Goal: Contribute content: Contribute content

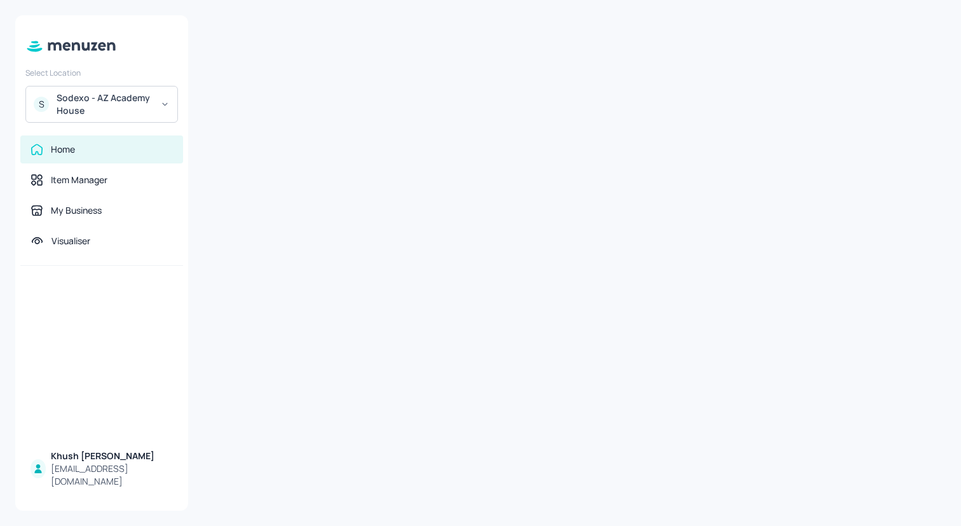
click at [166, 101] on icon at bounding box center [165, 104] width 10 height 9
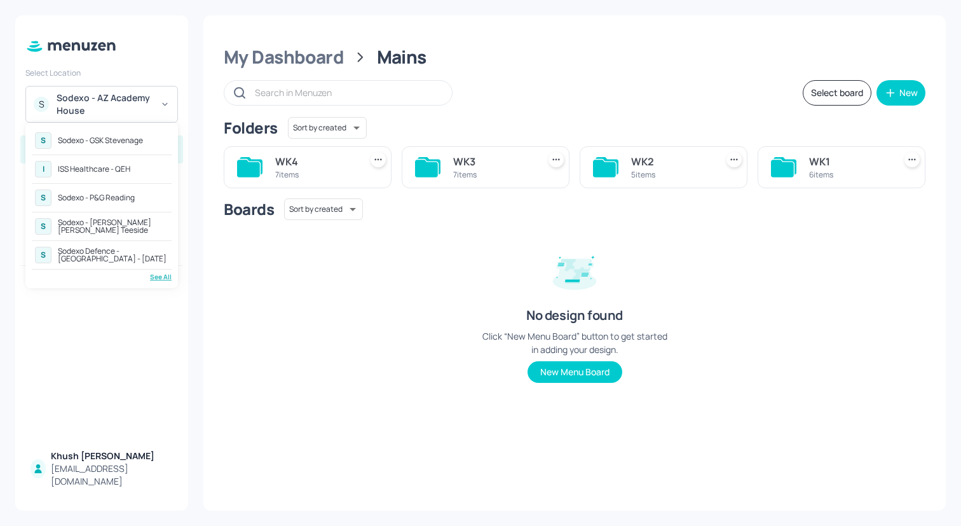
click at [157, 273] on div "See All" at bounding box center [102, 277] width 140 height 10
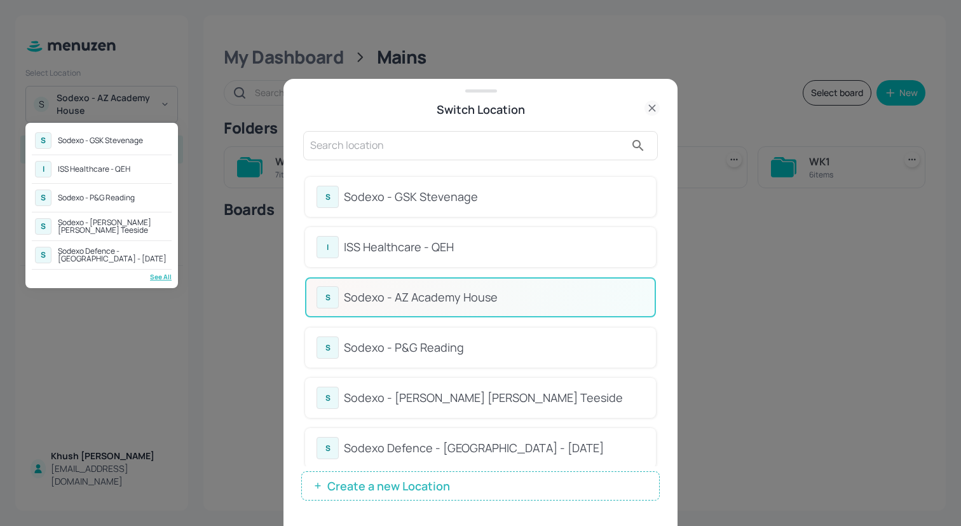
click at [657, 236] on div at bounding box center [480, 263] width 961 height 526
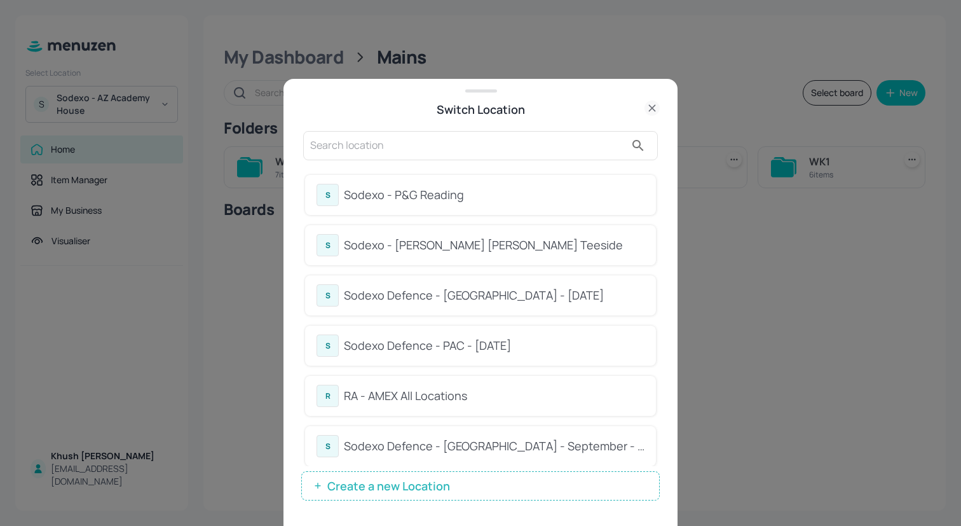
scroll to position [148, 0]
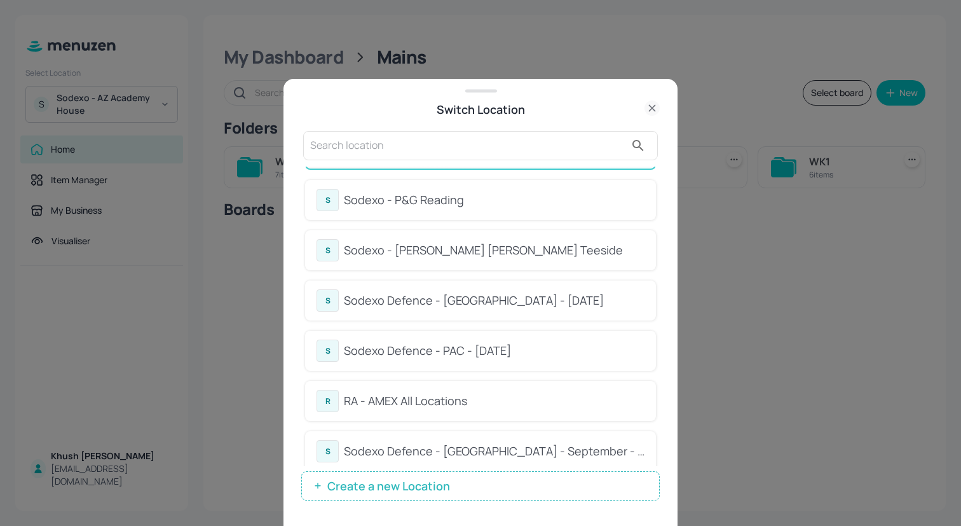
click at [530, 190] on div "S Sodexo - P&G Reading" at bounding box center [481, 200] width 328 height 22
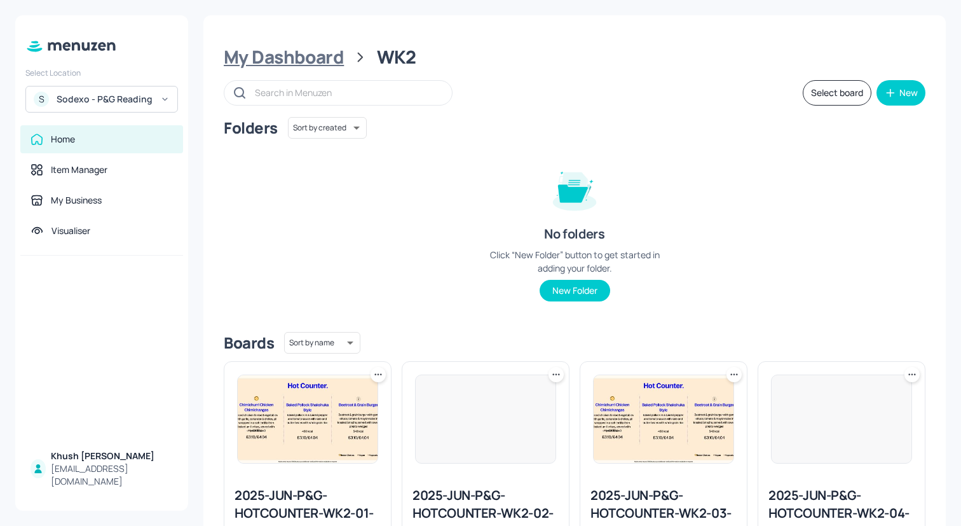
click at [298, 49] on div "My Dashboard" at bounding box center [284, 57] width 120 height 23
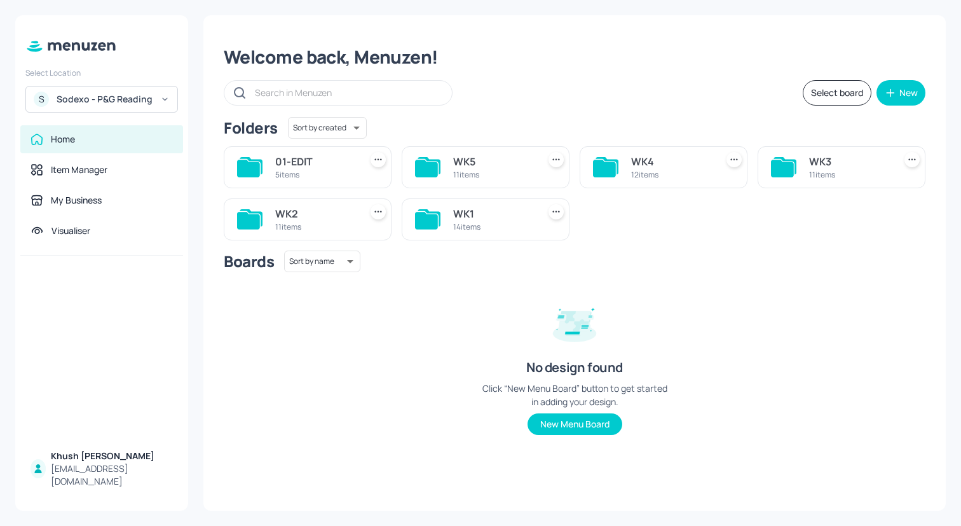
click at [819, 172] on div "11 items" at bounding box center [849, 174] width 80 height 11
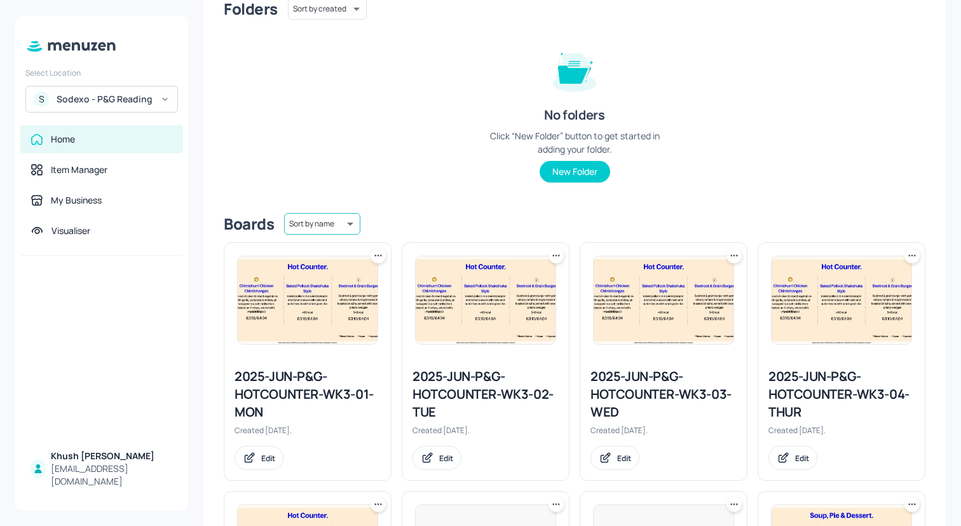
scroll to position [125, 0]
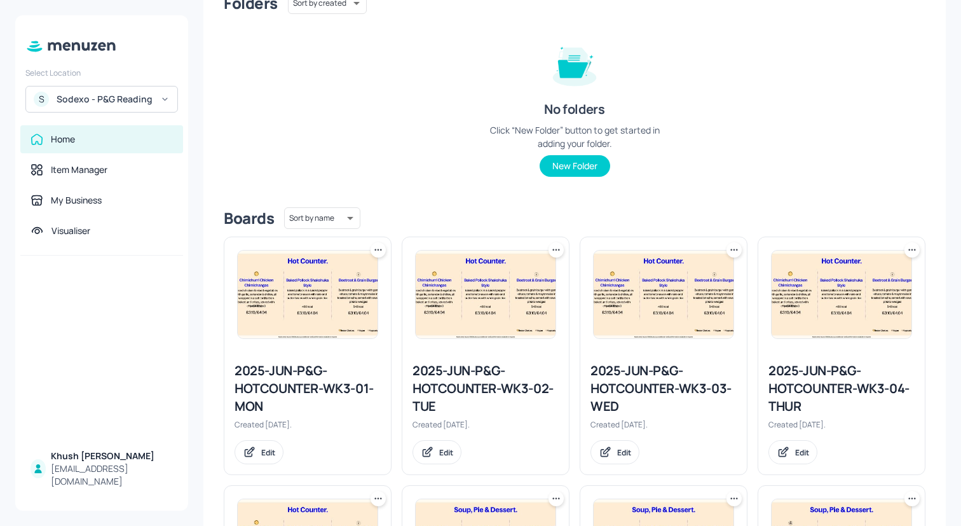
click at [321, 313] on img at bounding box center [308, 295] width 140 height 88
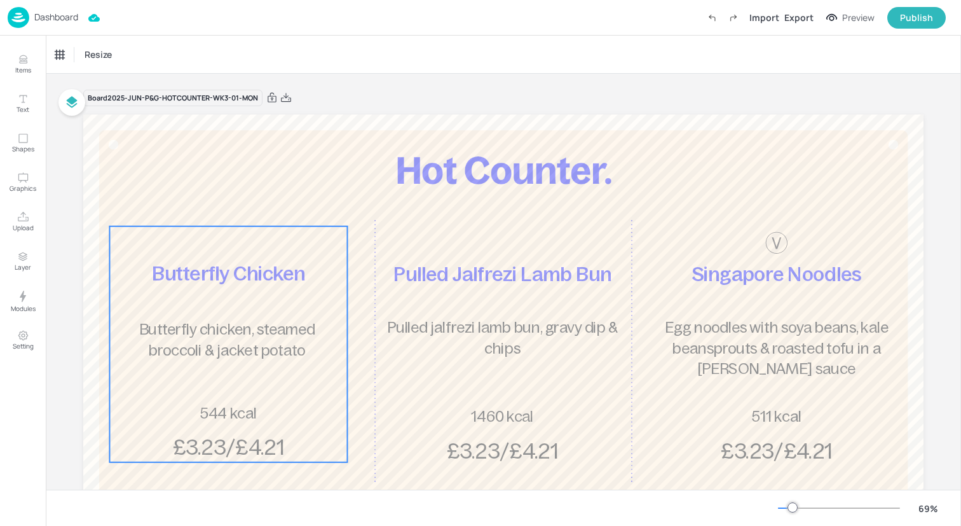
click at [263, 296] on div "Butterfly Chicken Butterfly chicken, steamed broccoli & jacket potato £3.23/£4.…" at bounding box center [228, 344] width 238 height 236
click at [113, 59] on div "Butterfly Chicken" at bounding box center [86, 54] width 63 height 11
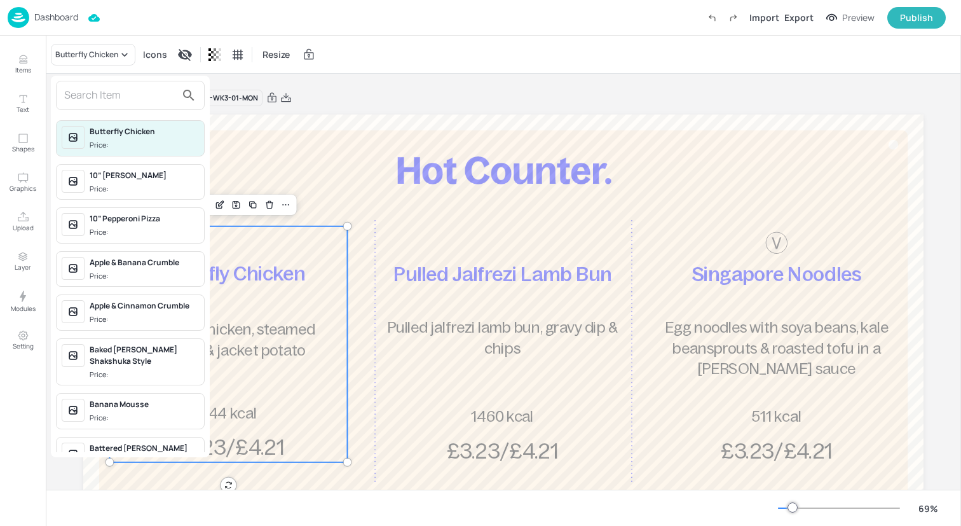
click at [113, 93] on input "text" at bounding box center [120, 95] width 112 height 20
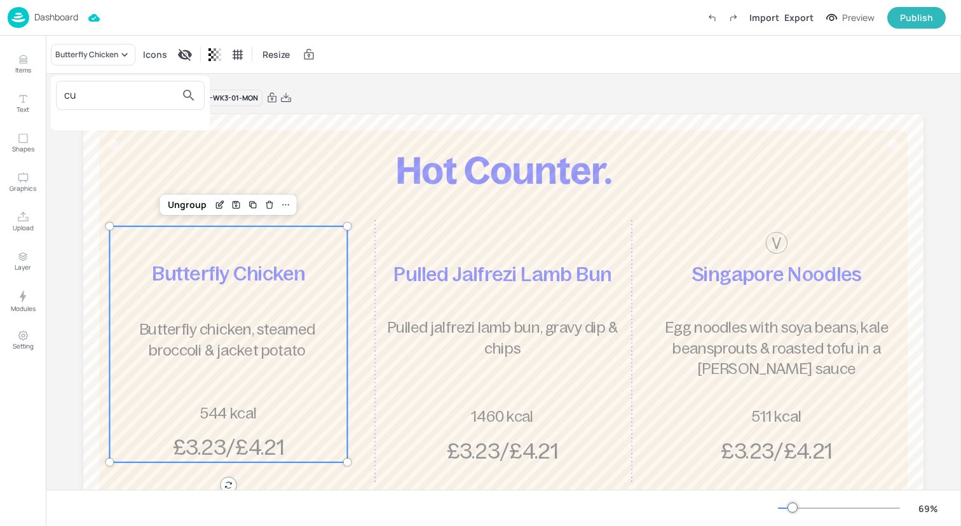
type input "c"
type input "b"
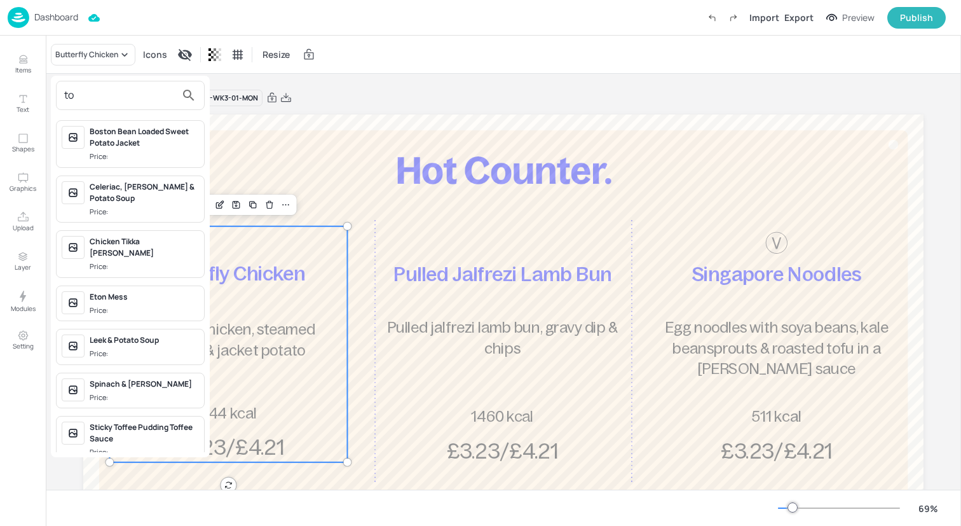
type input "t"
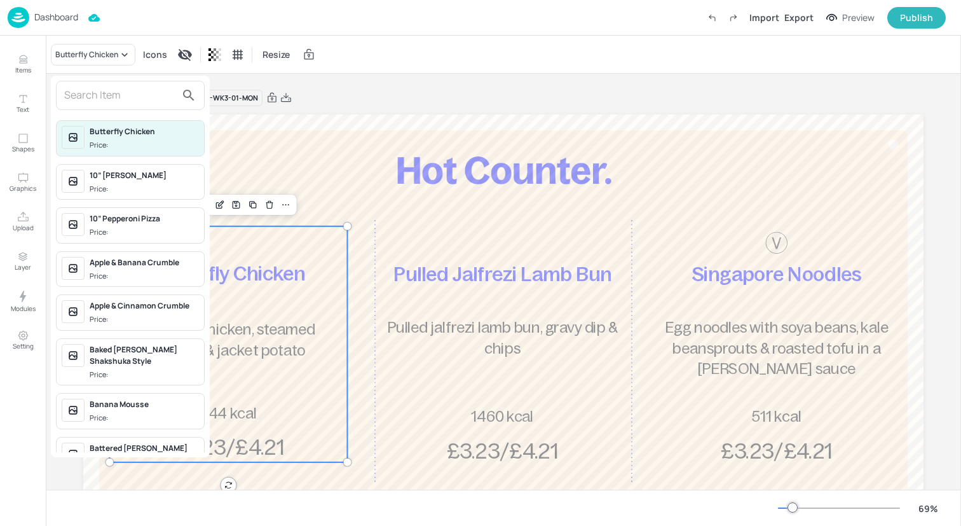
click at [22, 63] on div at bounding box center [480, 263] width 961 height 526
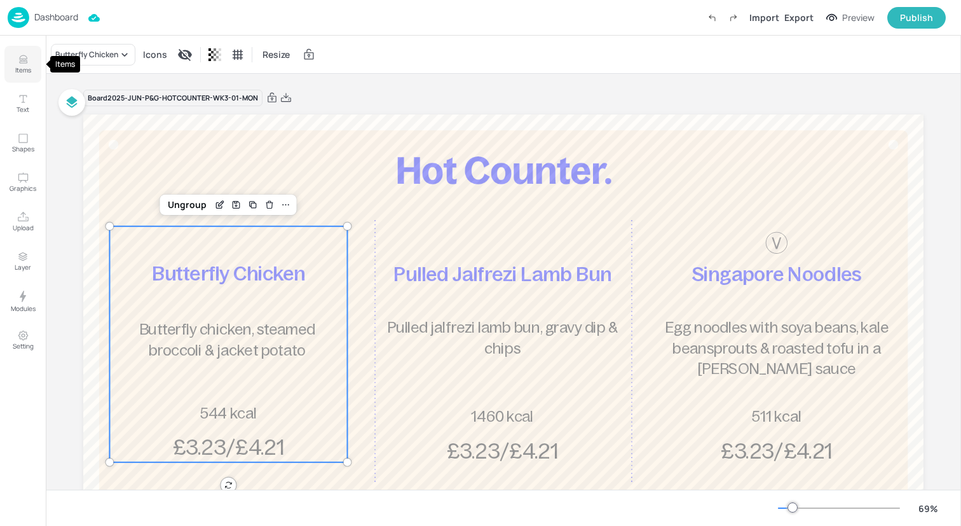
click at [25, 63] on icon "Items" at bounding box center [23, 62] width 8 height 1
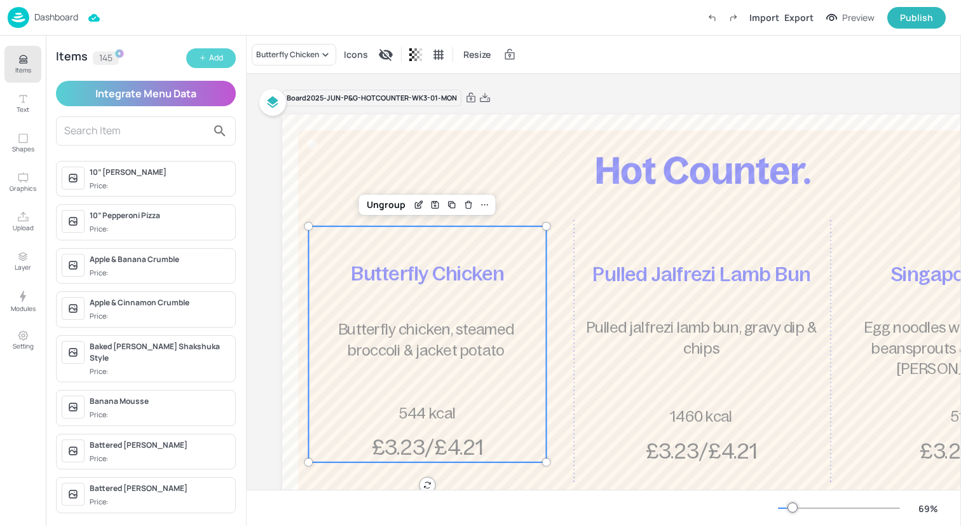
click at [219, 57] on div "Add" at bounding box center [216, 58] width 14 height 12
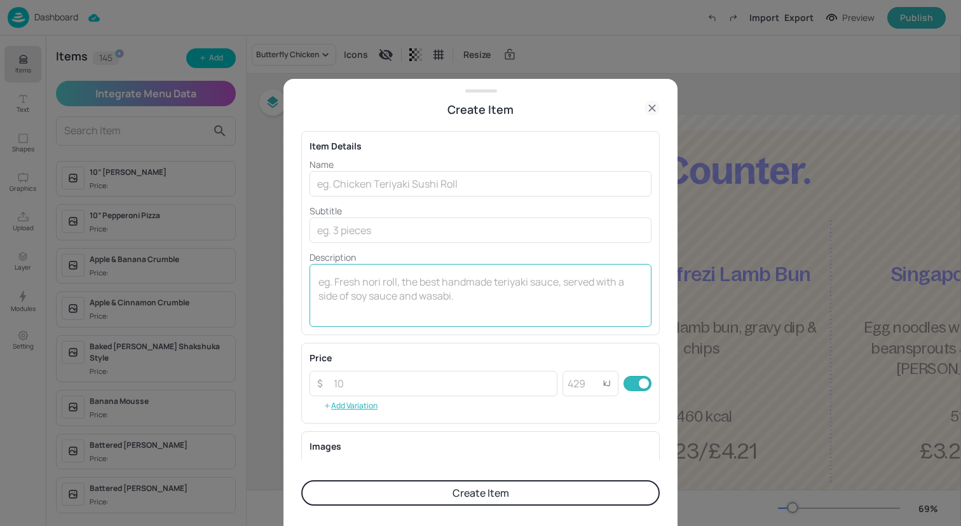
click at [444, 282] on textarea at bounding box center [481, 296] width 324 height 42
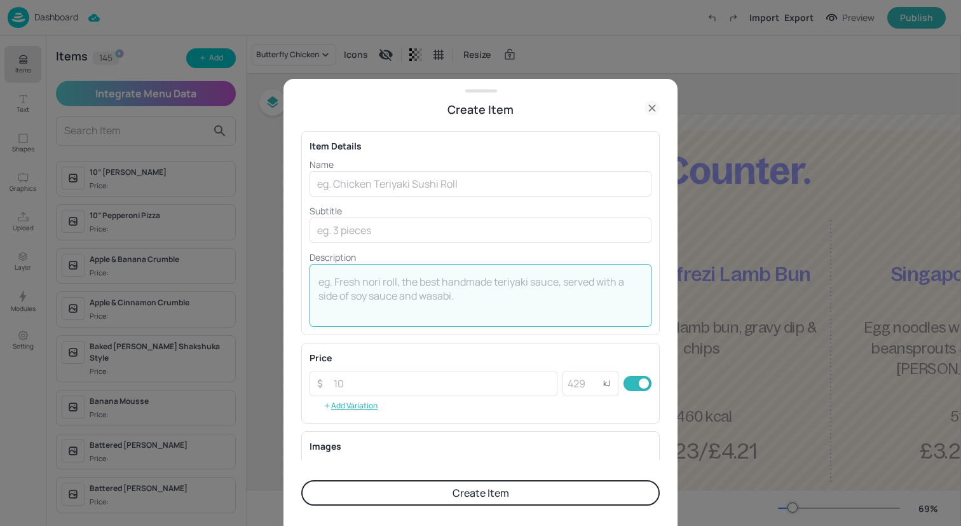
click at [444, 282] on textarea at bounding box center [481, 296] width 324 height 42
paste textarea "£3.23/£4.21"
type textarea "£3.23/£4.21"
click at [416, 174] on input "text" at bounding box center [481, 183] width 342 height 25
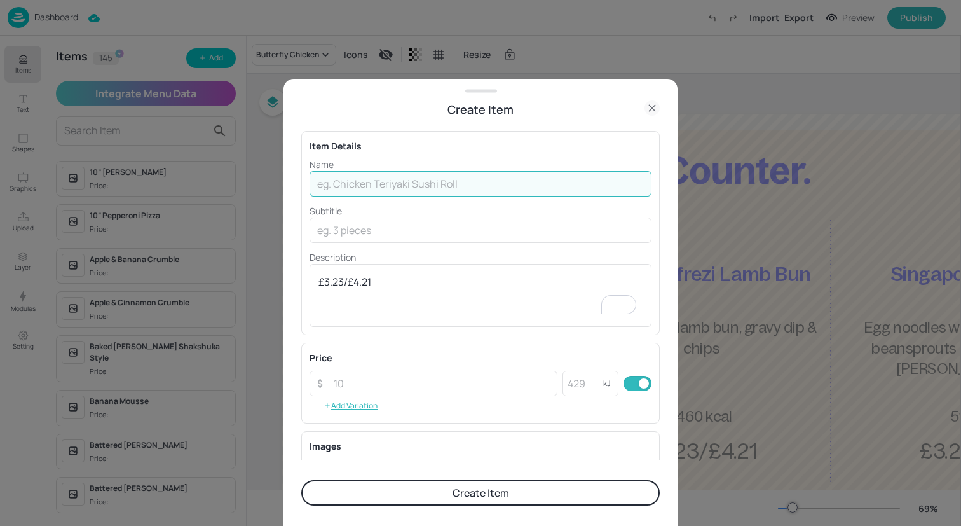
paste input "Cumberland Sausage Ring"
type input "Cumberland Sausage Ring"
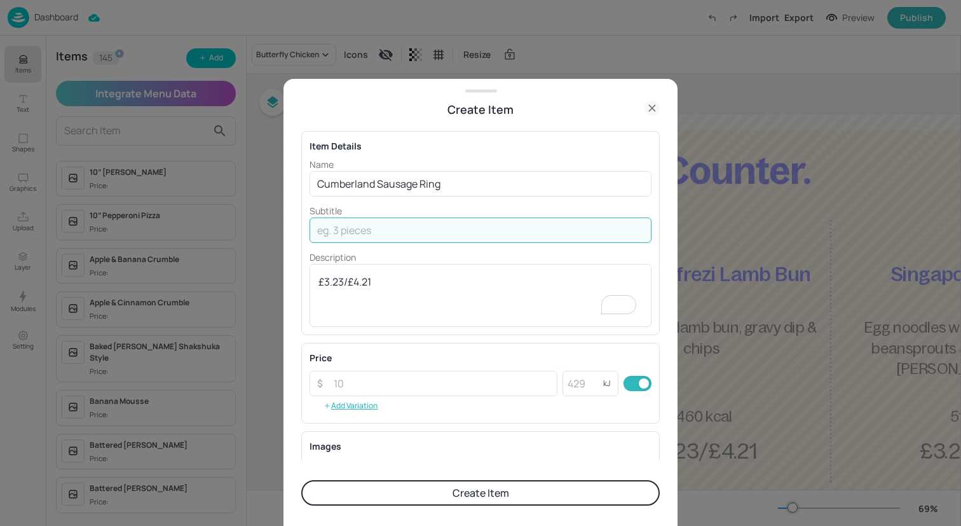
click at [396, 230] on input "text" at bounding box center [481, 229] width 342 height 25
paste input "Served with mash, peas & onion gravy"
type input "Served with mash, peas & onion gravy"
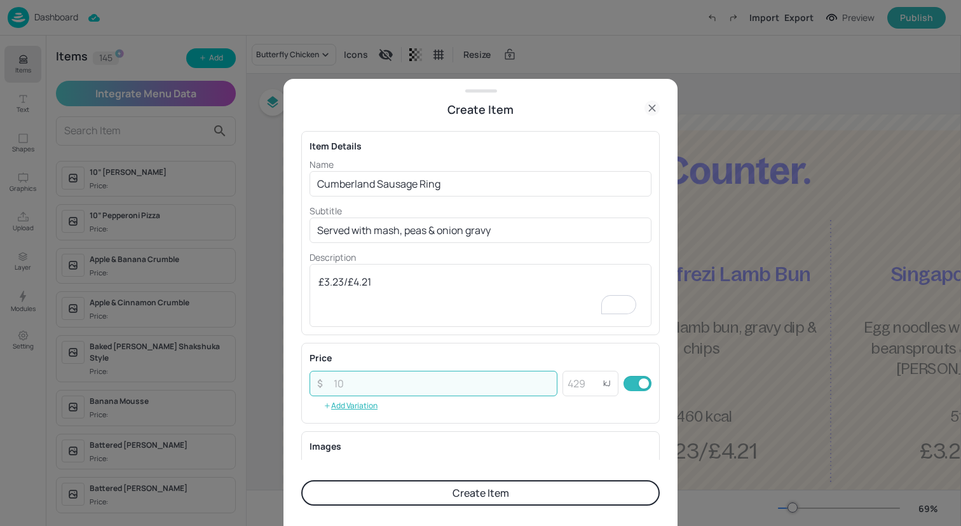
click at [437, 385] on input "number" at bounding box center [441, 383] width 231 height 25
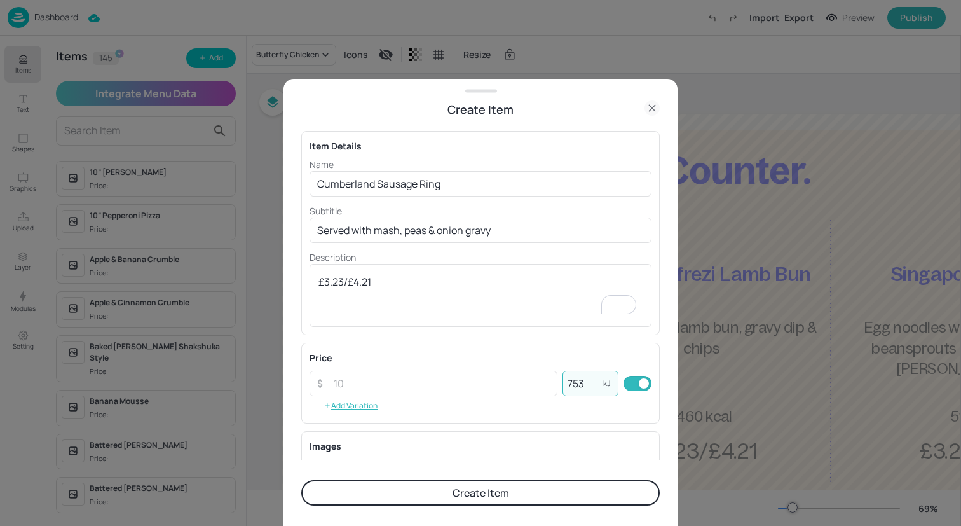
type input "753"
click at [479, 493] on button "Create Item" at bounding box center [480, 492] width 359 height 25
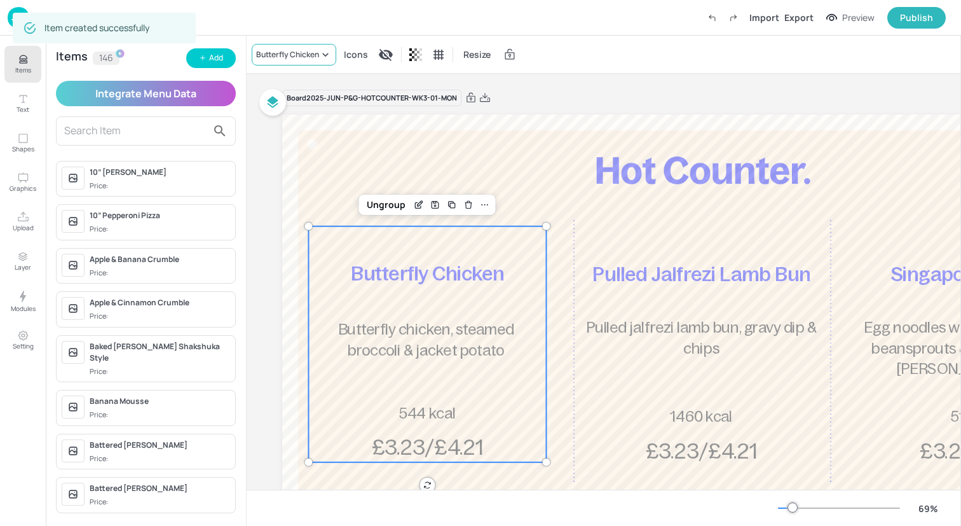
click at [315, 55] on div "Butterfly Chicken" at bounding box center [287, 54] width 63 height 11
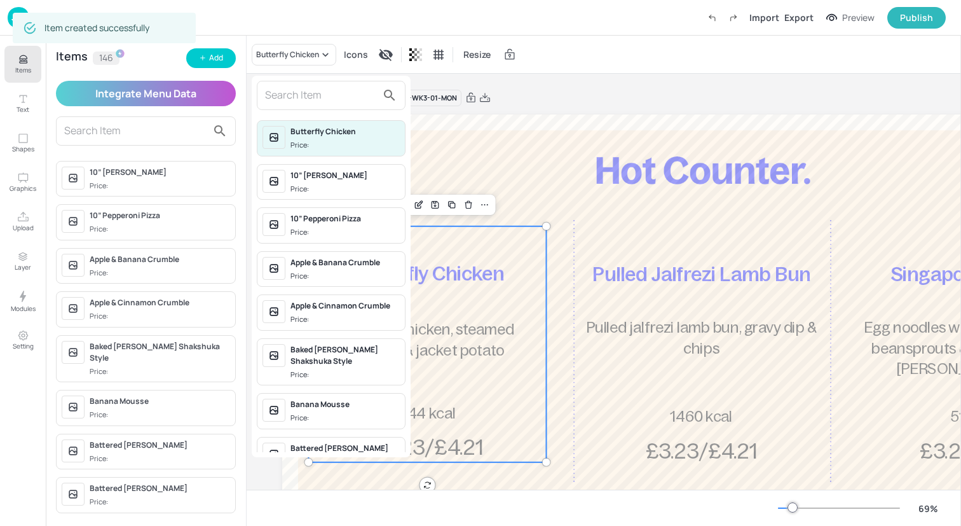
click at [314, 103] on input "text" at bounding box center [321, 95] width 112 height 20
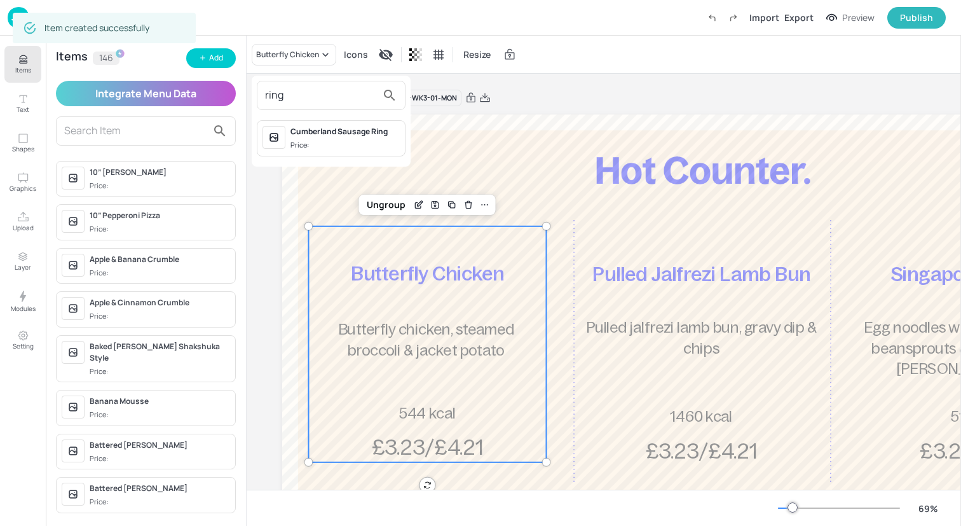
type input "ring"
click at [324, 143] on span "Price:" at bounding box center [345, 145] width 109 height 11
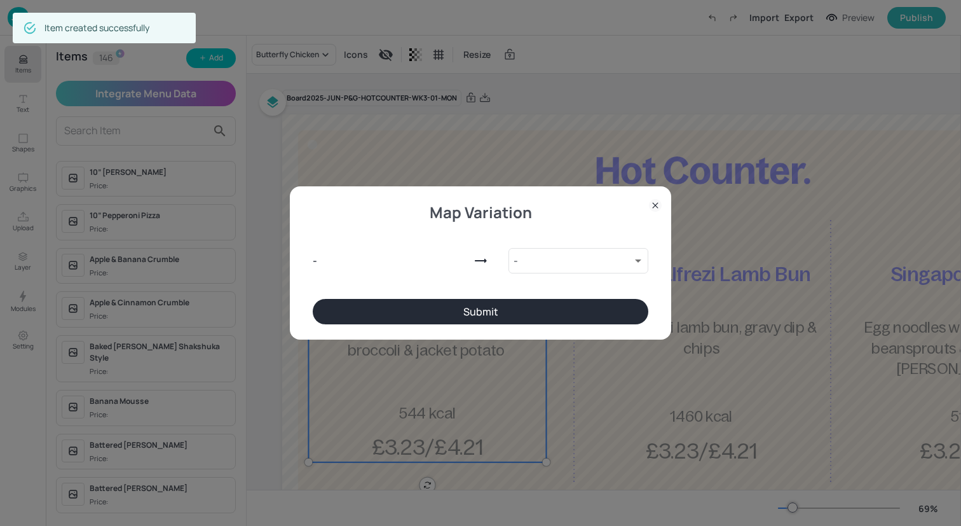
click at [428, 313] on button "Submit" at bounding box center [481, 311] width 336 height 25
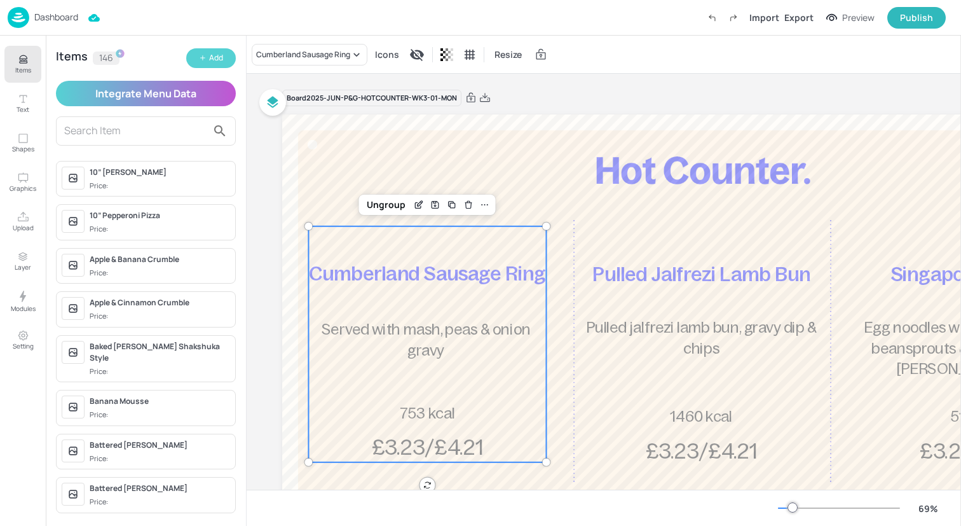
click at [221, 59] on div "Add" at bounding box center [216, 58] width 14 height 12
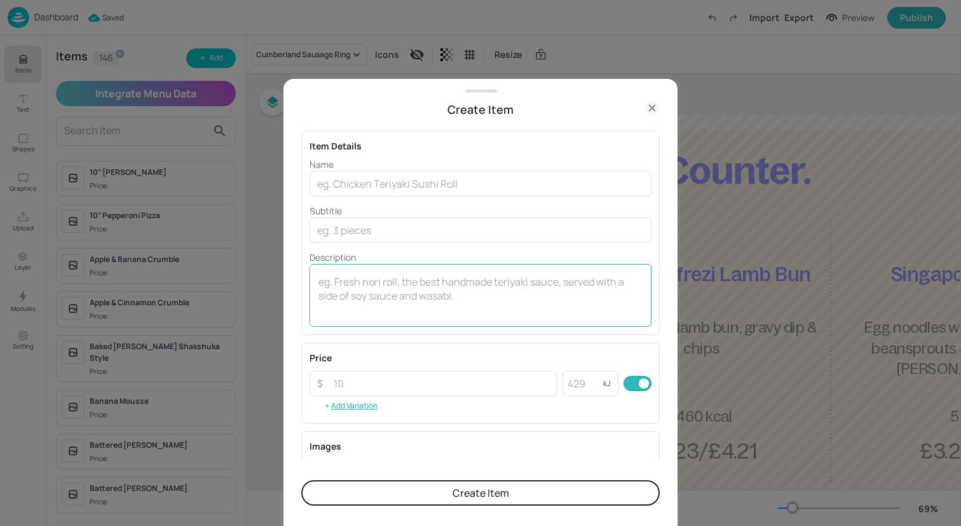
click at [413, 268] on div "x ​" at bounding box center [481, 295] width 342 height 63
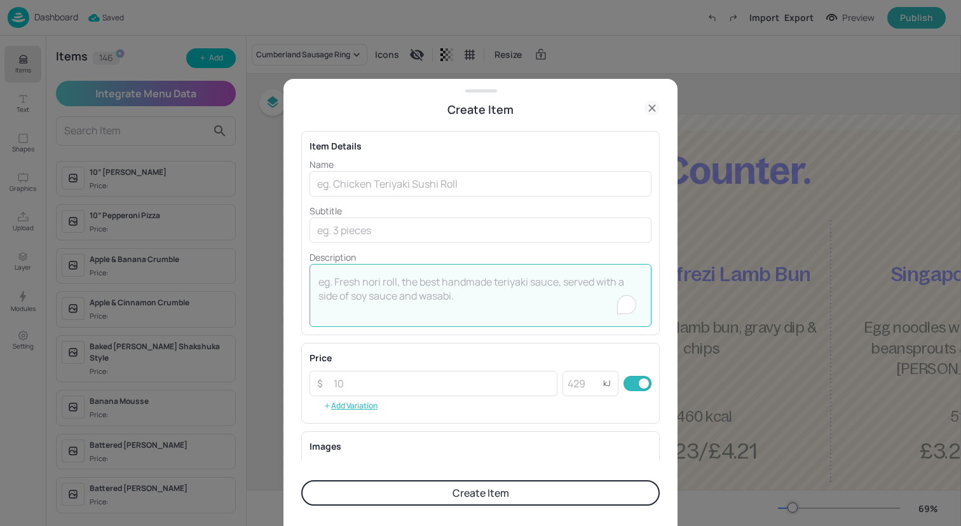
paste textarea "£3.23/£4.21"
type textarea "£3.23/£4.21"
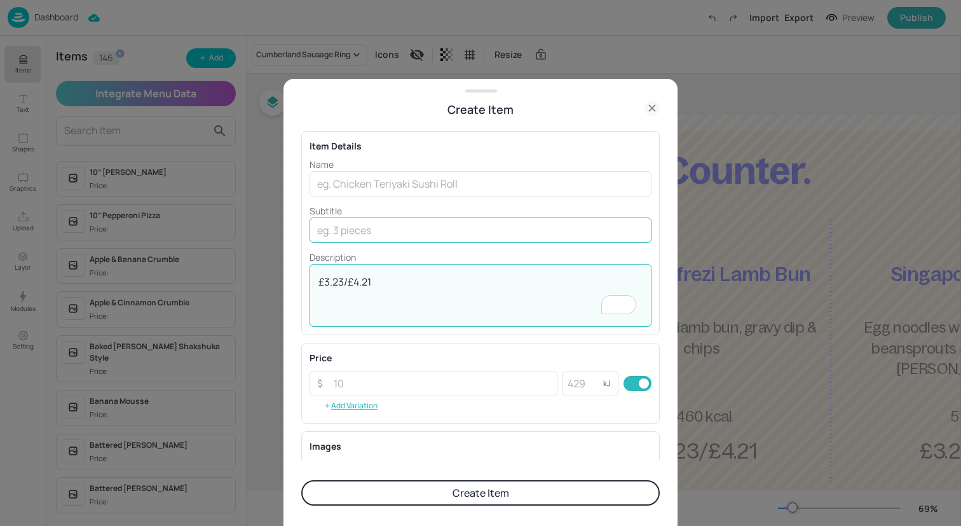
click at [340, 230] on input "text" at bounding box center [481, 229] width 342 height 25
paste input "Served with mash & peas"
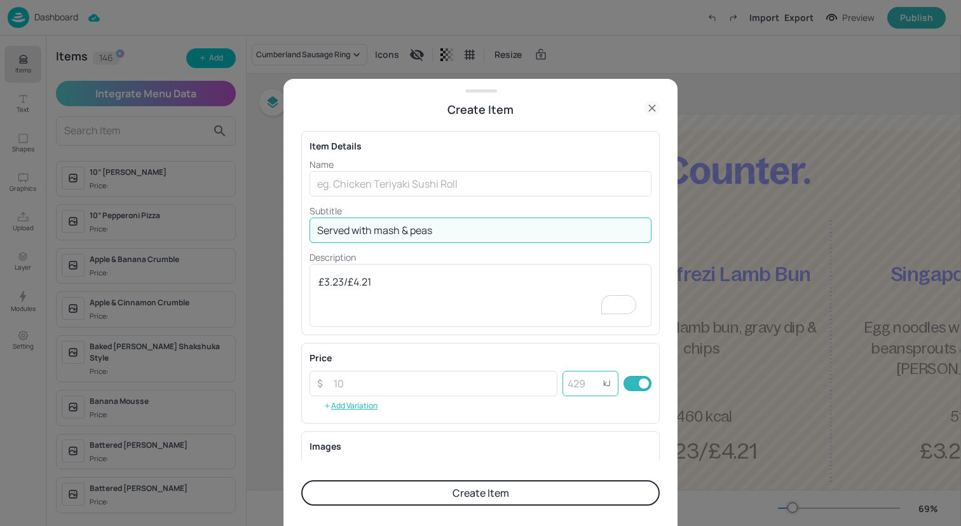
type input "Served with mash & peas"
click at [578, 391] on input "number" at bounding box center [583, 383] width 41 height 25
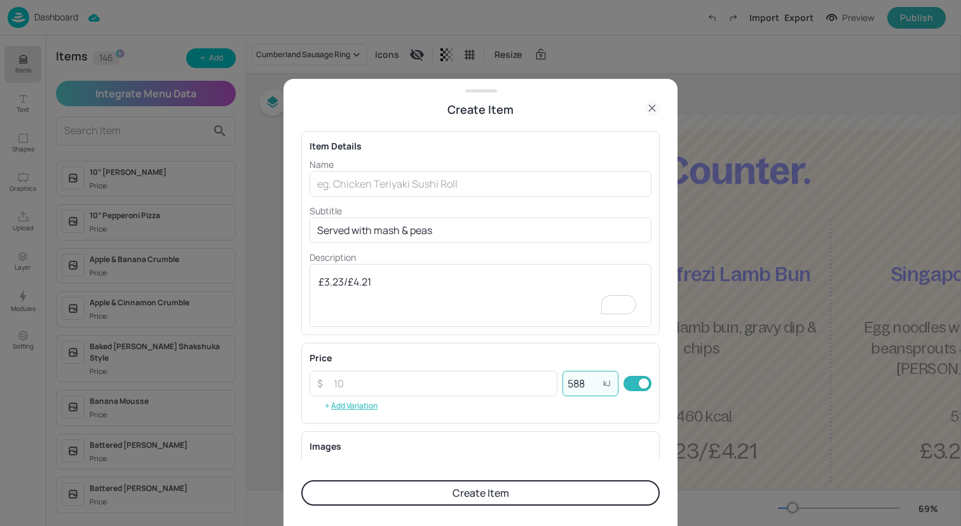
type input "588"
click at [509, 165] on p "Name" at bounding box center [481, 164] width 342 height 13
click at [507, 181] on input "text" at bounding box center [481, 183] width 342 height 25
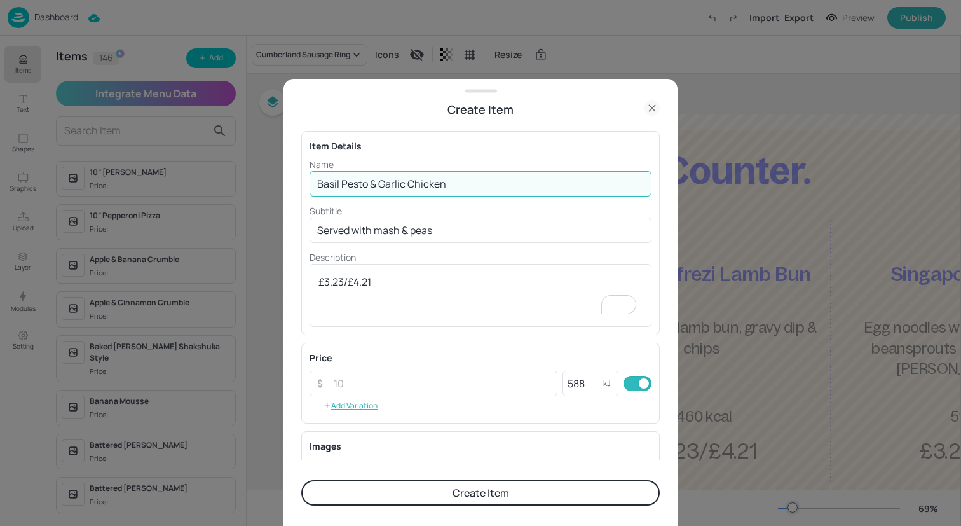
type input "Basil Pesto & Garlic Chicken"
click at [507, 496] on button "Create Item" at bounding box center [480, 492] width 359 height 25
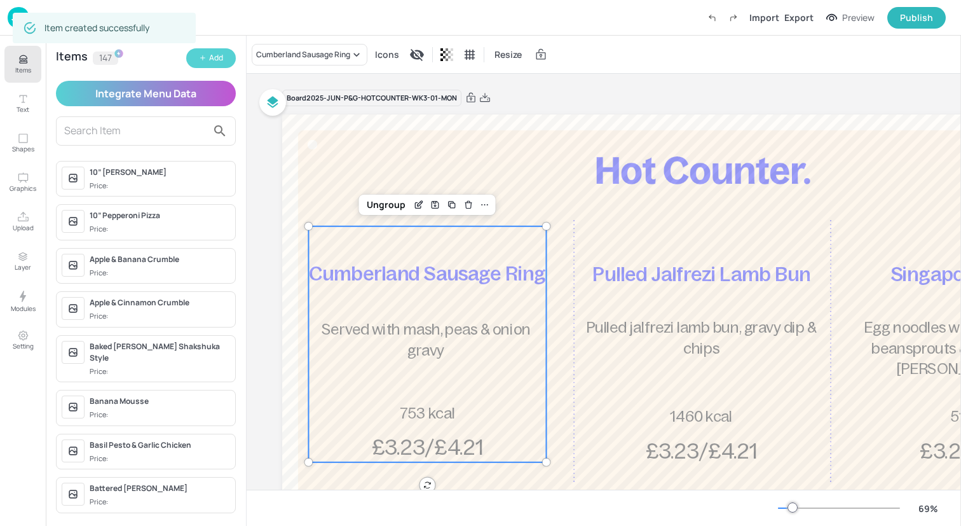
click at [207, 62] on button "Add" at bounding box center [211, 58] width 50 height 20
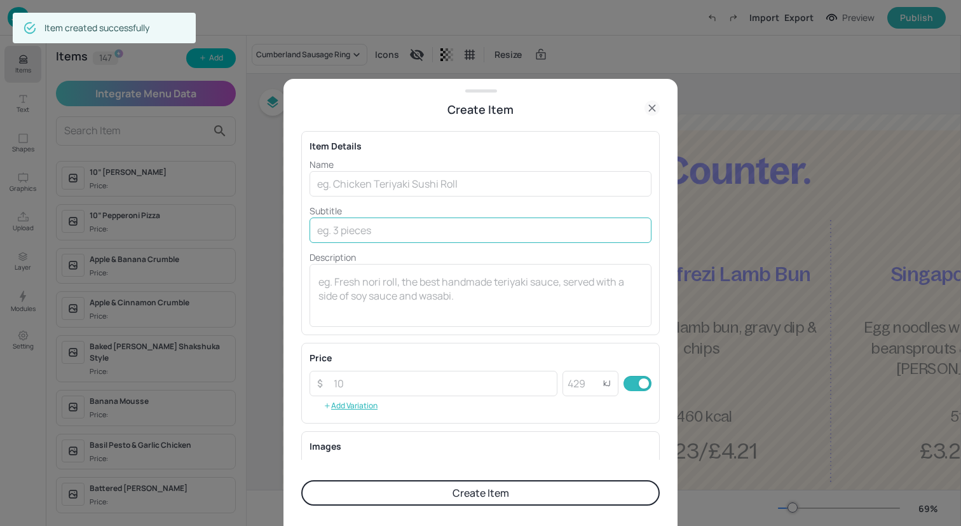
click at [408, 234] on input "text" at bounding box center [481, 229] width 342 height 25
paste input "Vegetarian sausages and onions nestled in a Yorkshire pudding ​with sweet potat…"
type input "Vegetarian sausages and onions nestled in a Yorkshire pudding ​with sweet potat…"
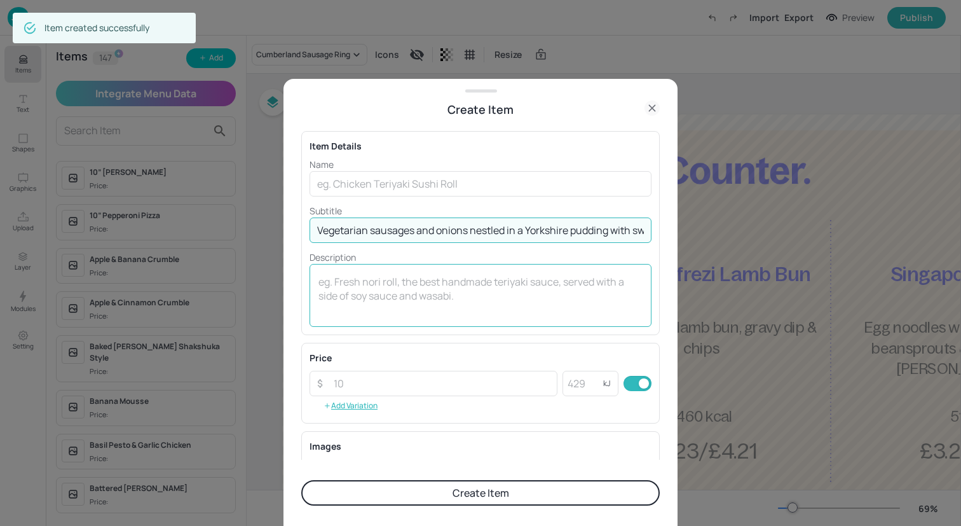
click at [496, 303] on textarea at bounding box center [481, 296] width 324 height 42
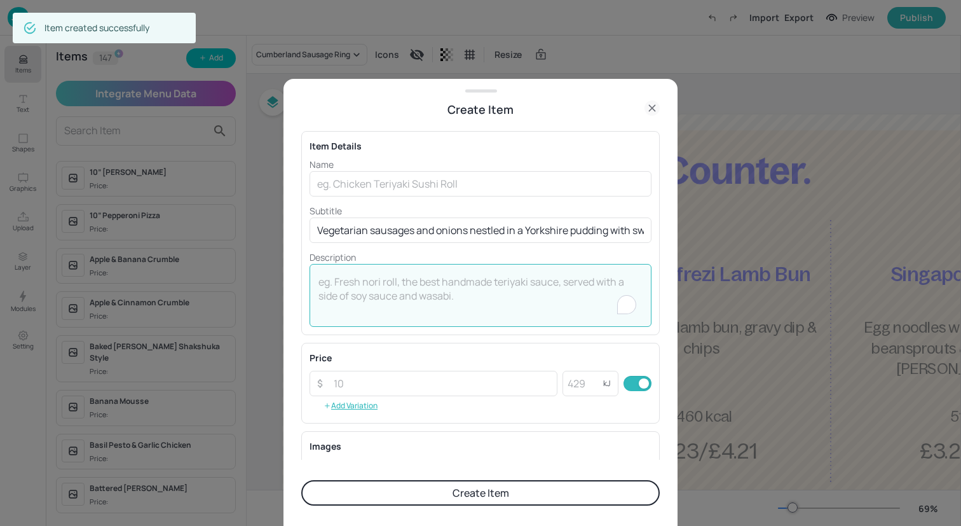
click at [496, 303] on textarea "To enrich screen reader interactions, please activate Accessibility in Grammarl…" at bounding box center [481, 296] width 324 height 42
paste textarea "£3.23/£4.21"
type textarea "£3.23/£4.21"
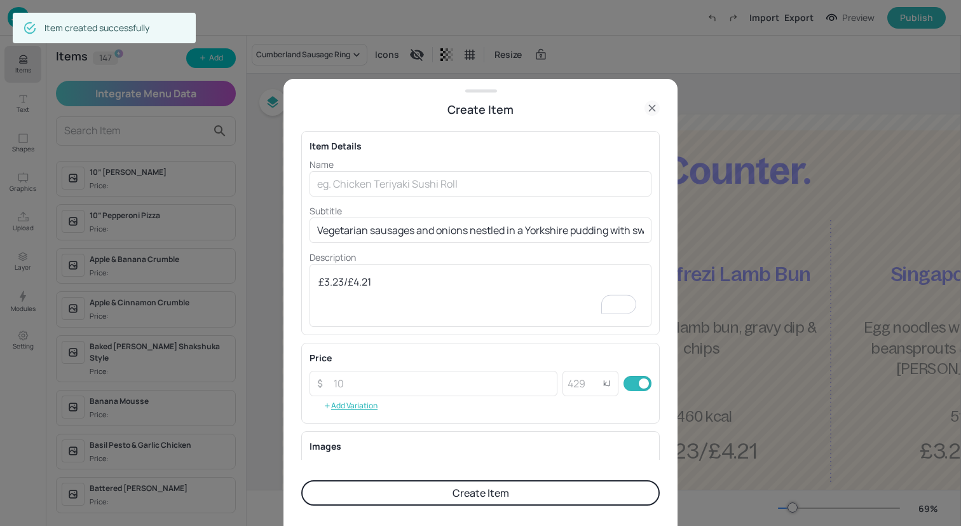
click at [450, 197] on div "Name ​ Subtitle Vegetarian sausages and onions nestled in a Yorkshire pudding ​…" at bounding box center [481, 242] width 342 height 169
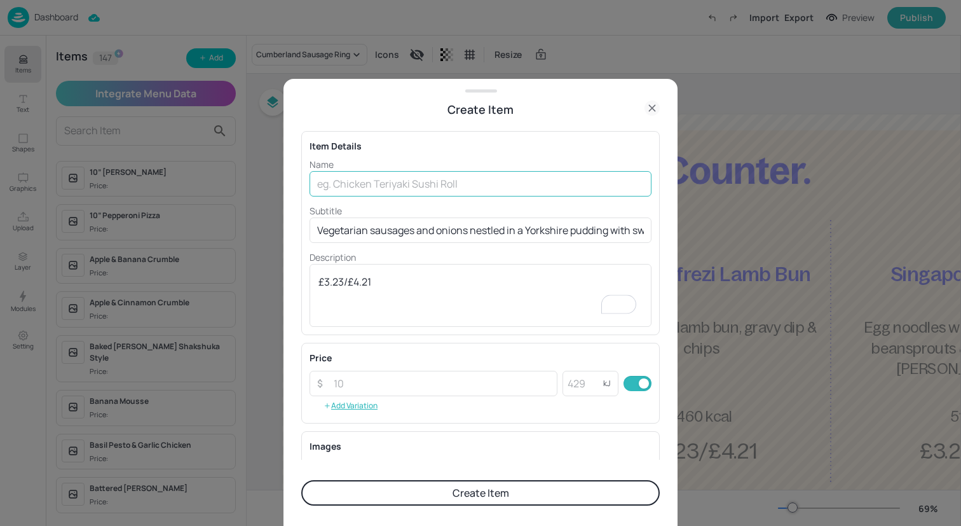
click at [448, 188] on input "text" at bounding box center [481, 183] width 342 height 25
type input "Quorn Sausage"
type input "t"
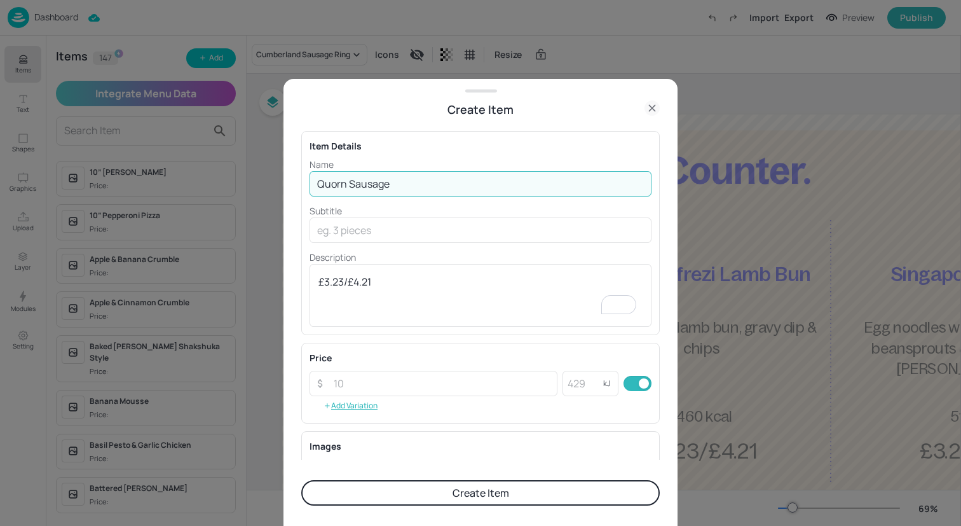
click at [486, 188] on input "Quorn Sausage" at bounding box center [481, 183] width 342 height 25
type input "Quorn Sausage Toad in the Hole"
click at [408, 225] on input "text" at bounding box center [481, 229] width 342 height 25
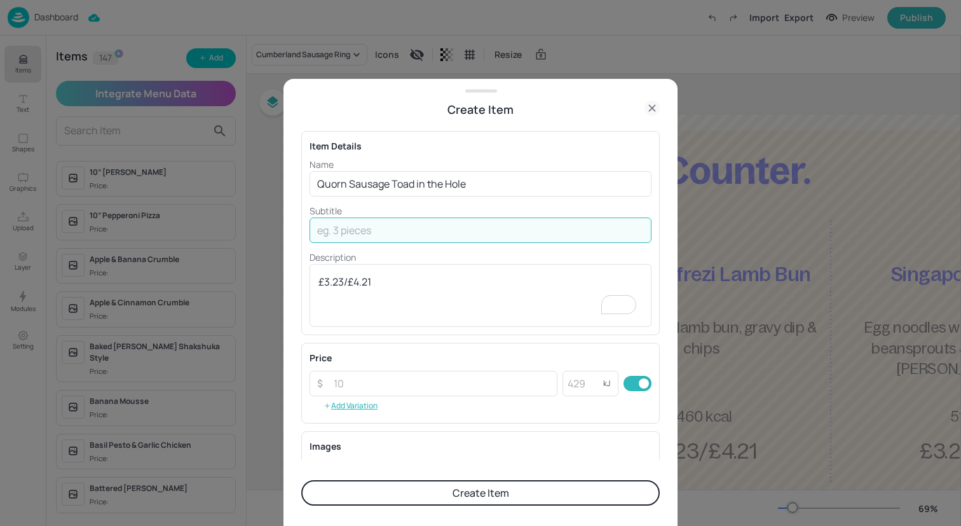
paste input "Vegetarian sausages and onions nestled in a Yorkshire pudding ​with sweet potat…"
type input "Vegetarian sausages and onions nestled in a Yorkshire pudding ​with sweet potat…"
click at [590, 384] on input "number" at bounding box center [583, 383] width 41 height 25
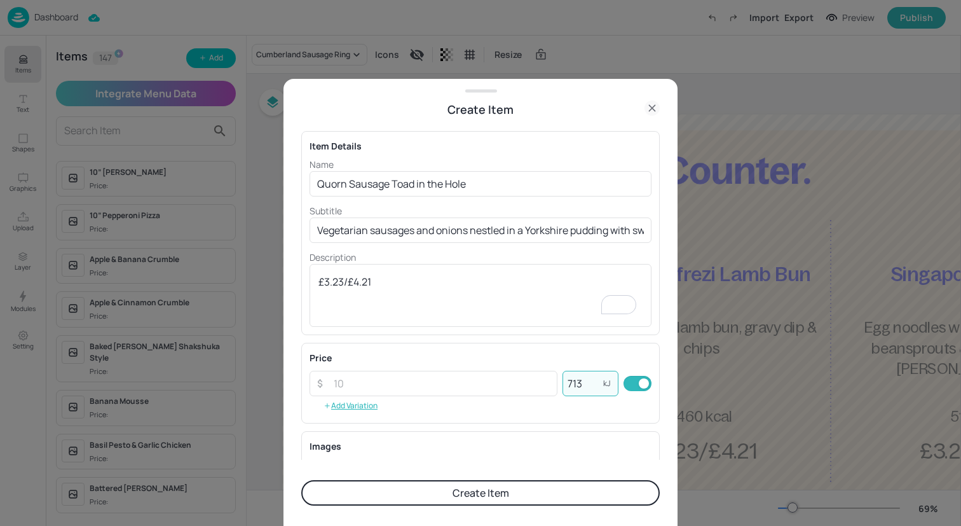
type input "713"
click at [503, 497] on button "Create Item" at bounding box center [480, 492] width 359 height 25
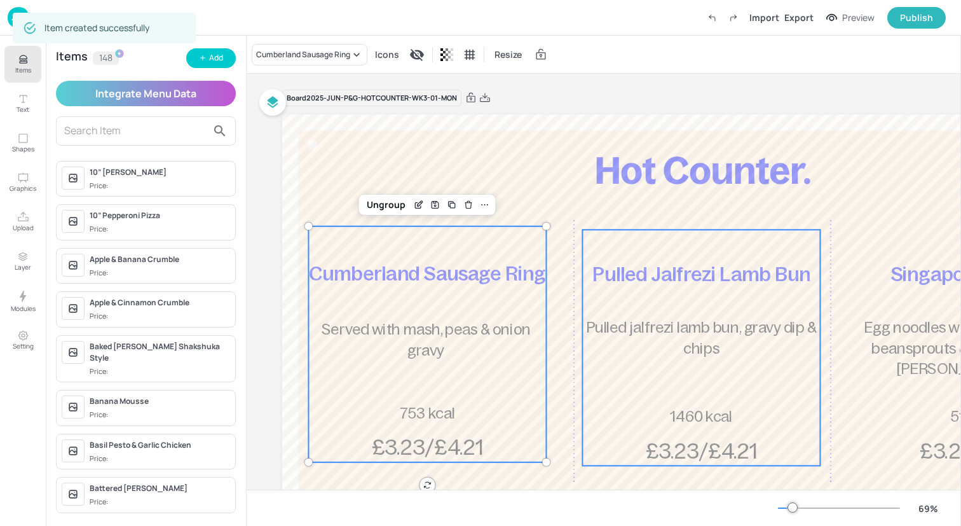
click at [717, 349] on span "Pulled jalfrezi lamb bun, gravy dip & chips" at bounding box center [701, 338] width 231 height 38
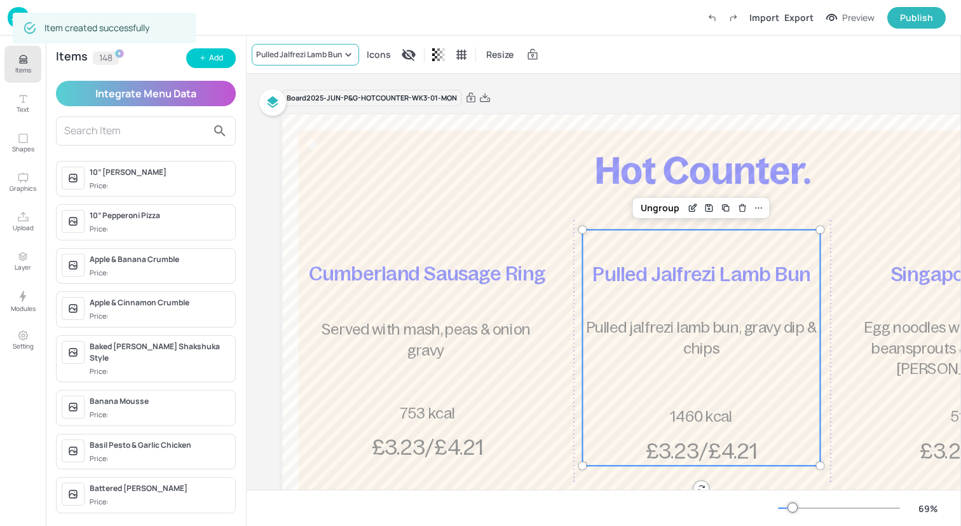
click at [333, 54] on div "Pulled Jalfrezi Lamb Bun" at bounding box center [299, 54] width 86 height 11
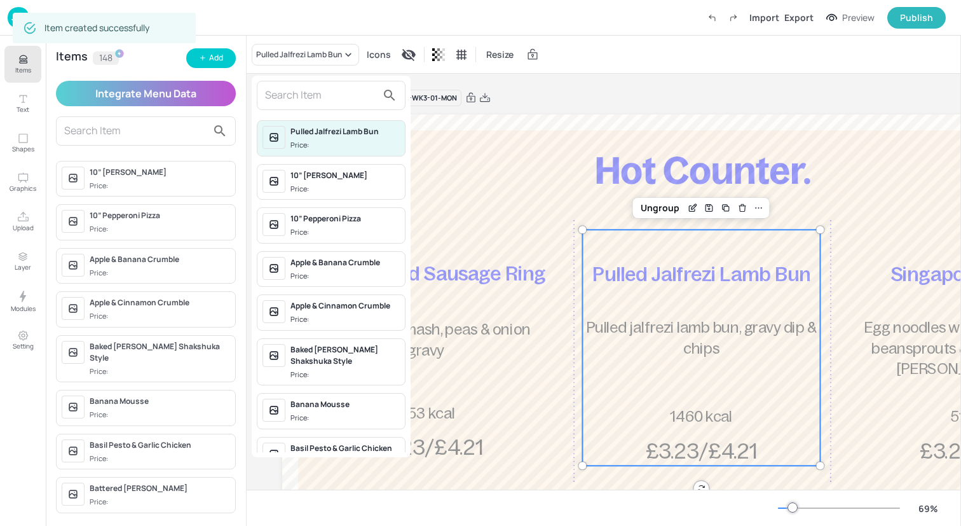
click at [324, 100] on input "text" at bounding box center [321, 95] width 112 height 20
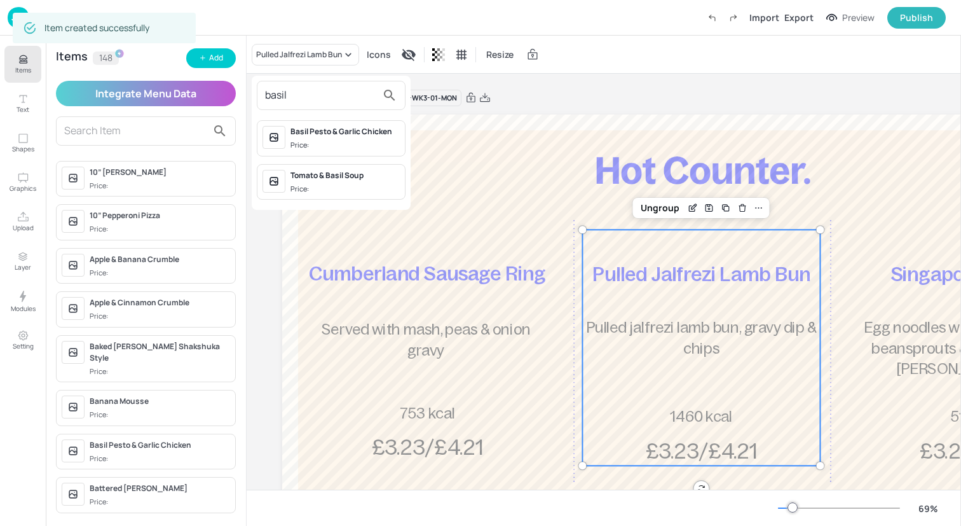
type input "basil"
click at [327, 132] on div "Basil Pesto & Garlic Chicken" at bounding box center [345, 131] width 109 height 11
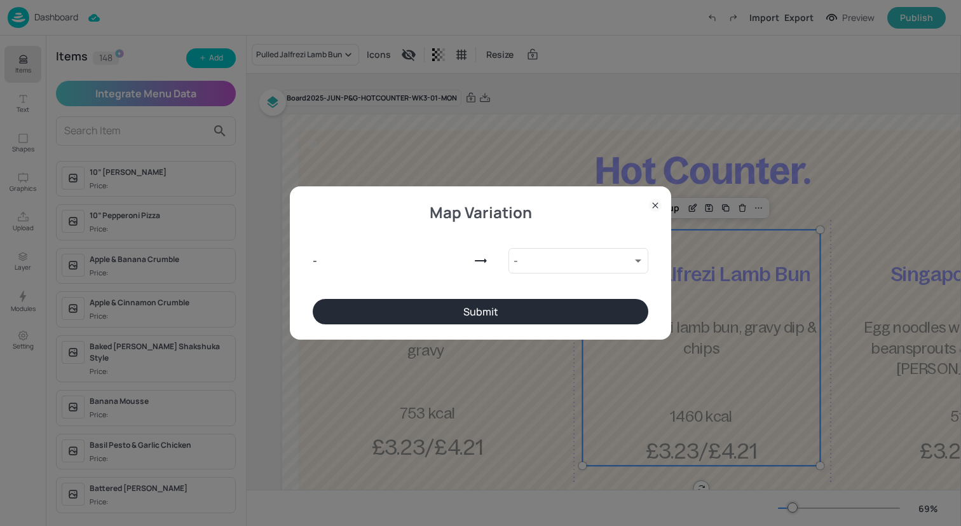
click at [530, 301] on button "Submit" at bounding box center [481, 311] width 336 height 25
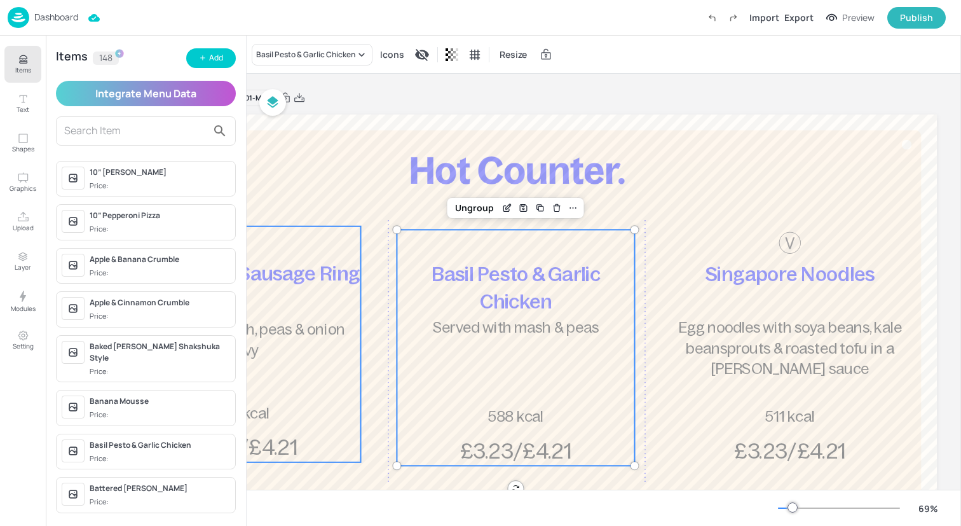
scroll to position [0, 201]
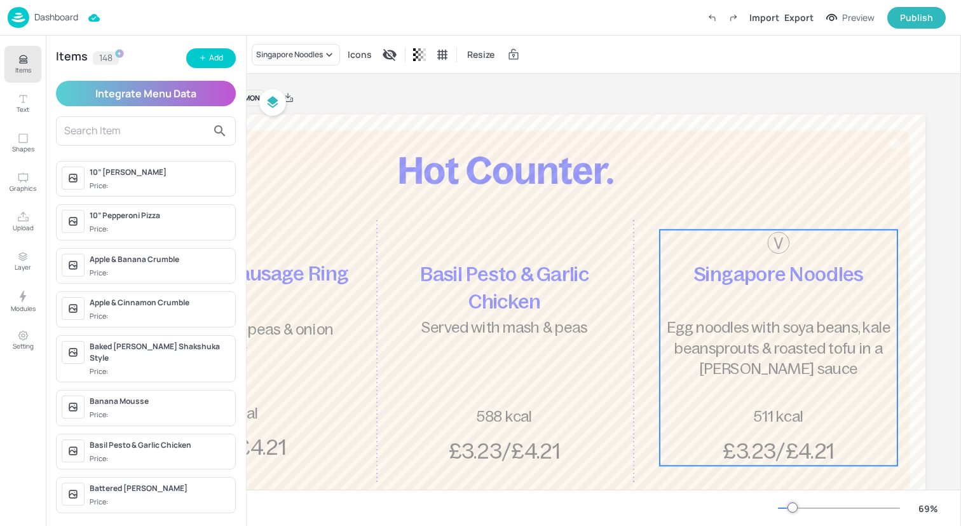
click at [661, 312] on div "Singapore Noodles Egg noodles with soya beans, kale beansprouts & ​roasted tofu…" at bounding box center [779, 348] width 238 height 236
click at [304, 56] on div "Singapore Noodles" at bounding box center [289, 54] width 67 height 11
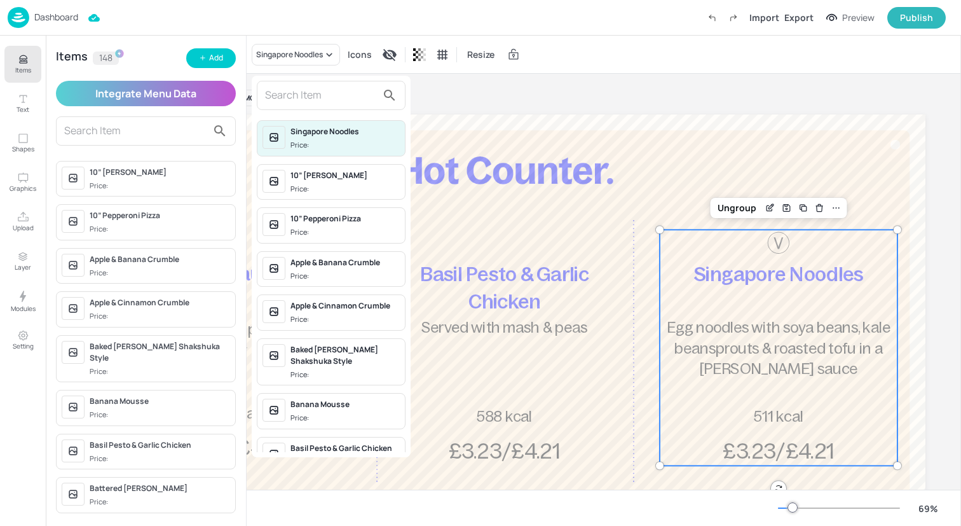
click at [317, 87] on input "text" at bounding box center [321, 95] width 112 height 20
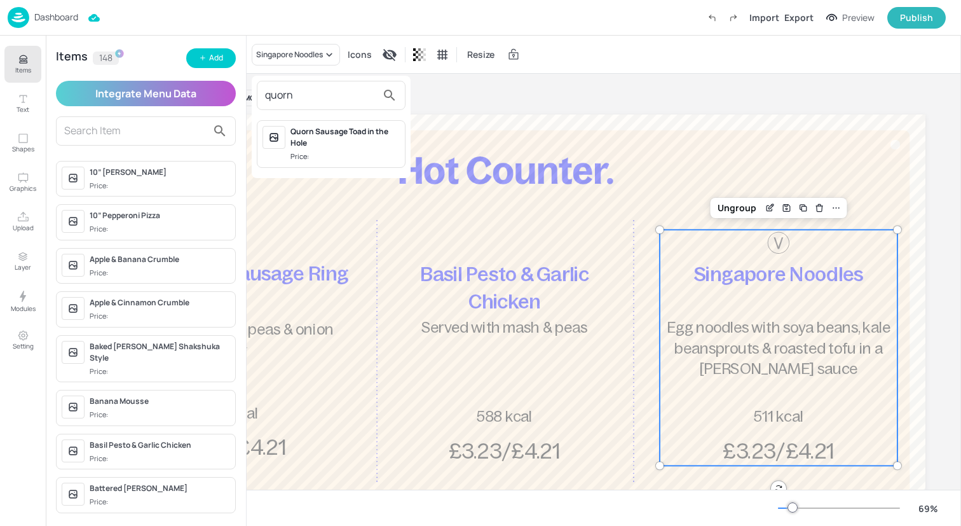
type input "quorn"
click at [338, 146] on div "Quorn Sausage Toad in the Hole" at bounding box center [345, 137] width 109 height 23
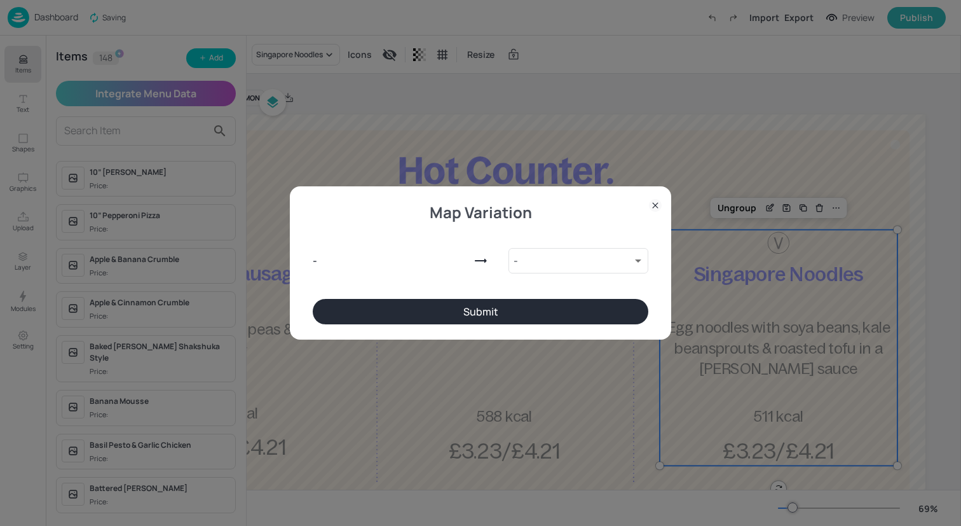
click at [413, 307] on button "Submit" at bounding box center [481, 311] width 336 height 25
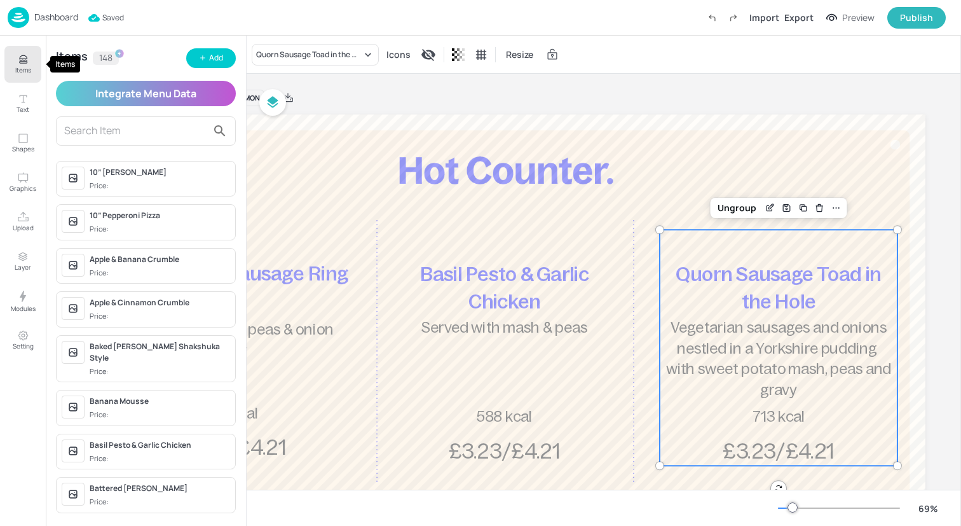
click at [25, 65] on p "Items" at bounding box center [23, 69] width 16 height 9
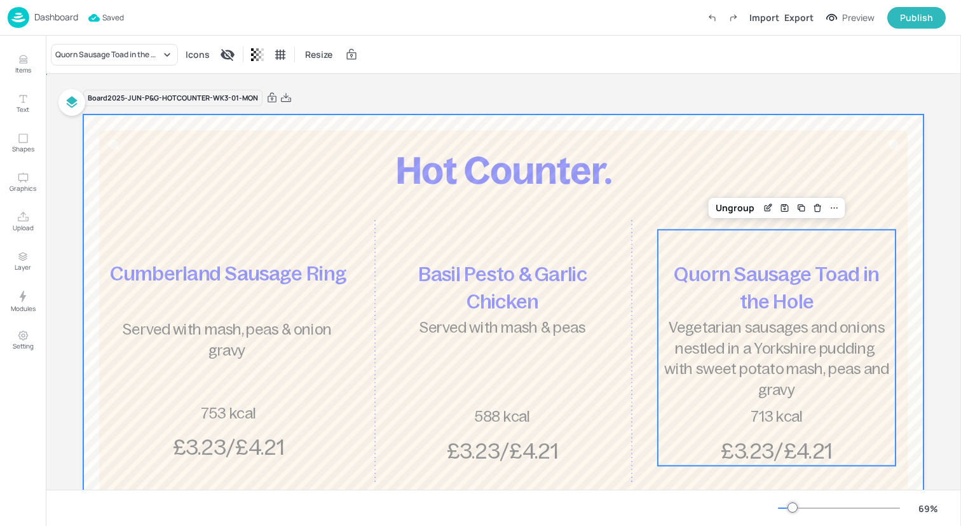
click at [218, 163] on div at bounding box center [503, 350] width 841 height 473
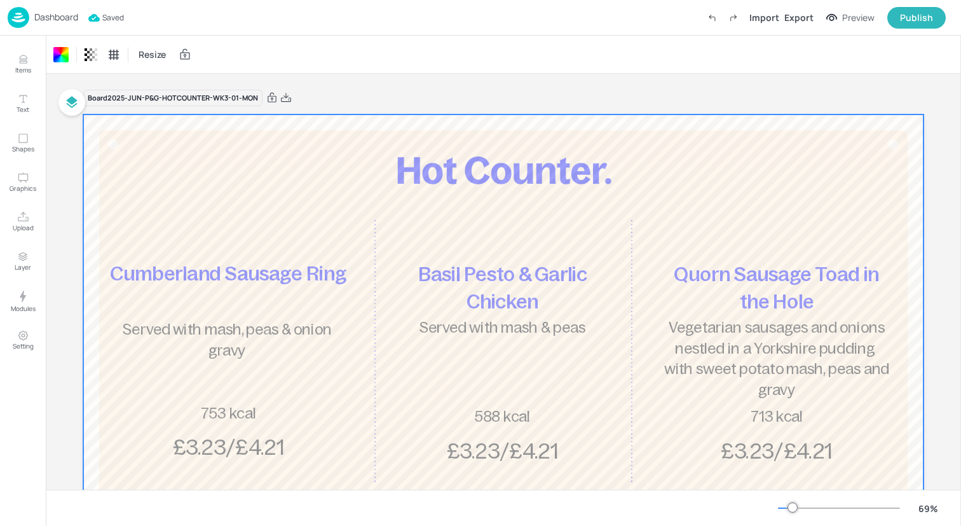
click at [169, 19] on div "Dashboard Saved Import Export Preview Publish" at bounding box center [477, 17] width 939 height 35
